Goal: Obtain resource: Download file/media

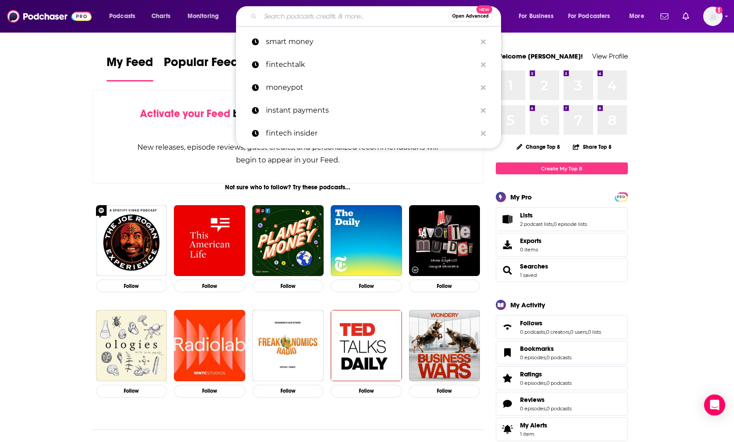
click at [282, 12] on input "Search podcasts, credits, & more..." at bounding box center [354, 16] width 188 height 14
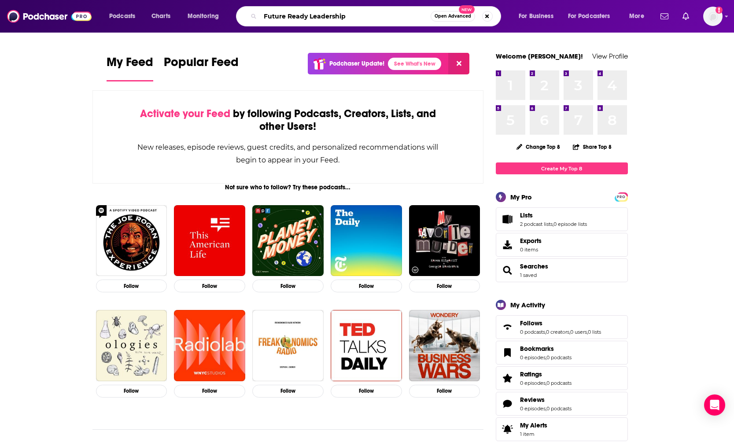
type input "Future Ready Leadership"
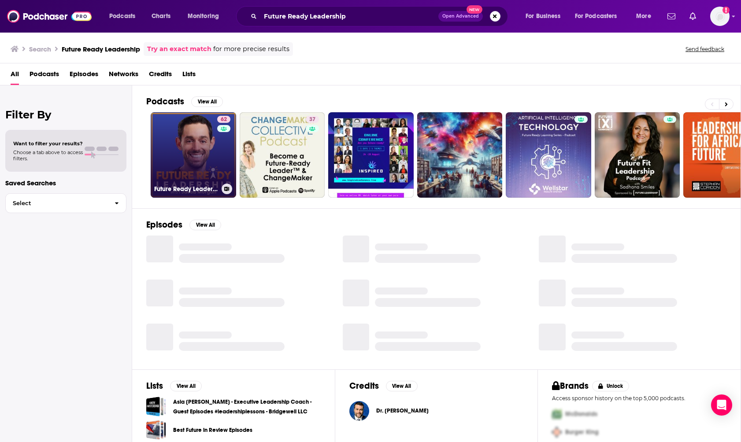
click at [193, 143] on link "62 Future Ready Leadership With [PERSON_NAME]" at bounding box center [193, 154] width 85 height 85
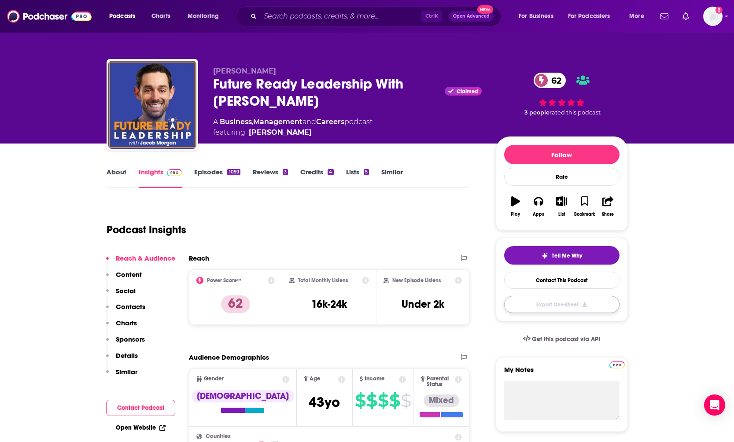
click at [566, 307] on button "Export One-Sheet" at bounding box center [561, 304] width 115 height 17
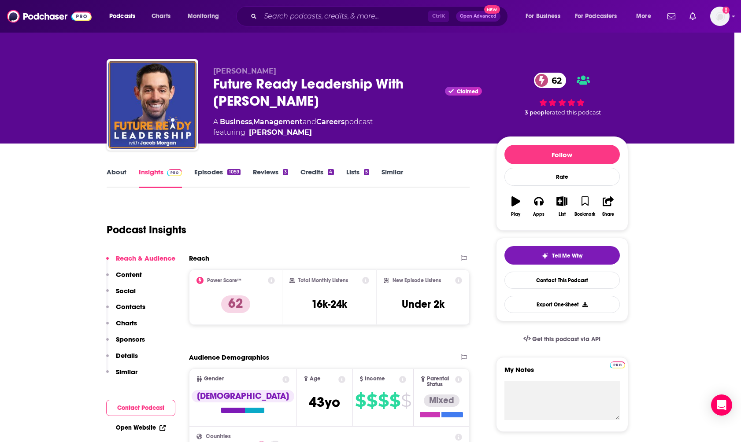
click at [580, 96] on div "Download Started You have 97 out of 100 podcast insight downloads left. The PDF…" at bounding box center [370, 221] width 741 height 442
